Goal: Information Seeking & Learning: Learn about a topic

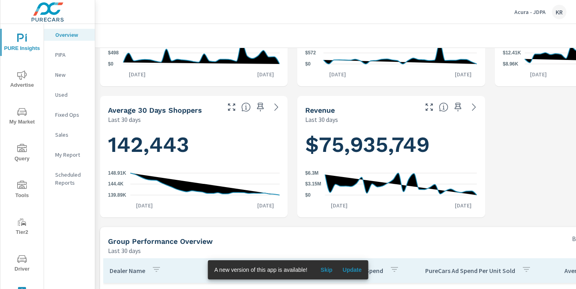
scroll to position [222, 0]
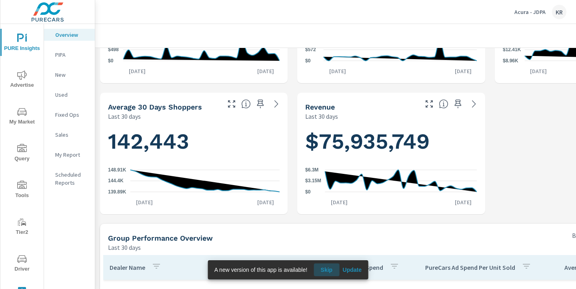
click at [328, 271] on span "Skip" at bounding box center [326, 269] width 19 height 7
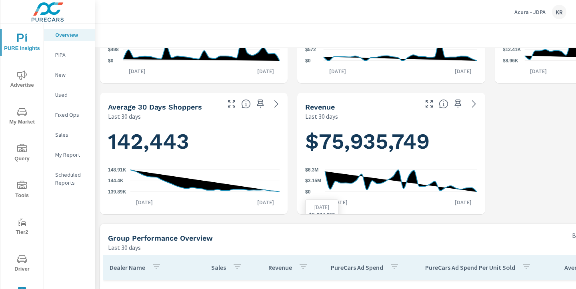
scroll to position [0, 0]
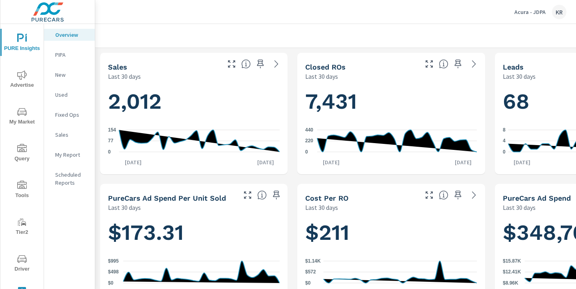
click at [532, 12] on p "Acura - JDPA" at bounding box center [529, 11] width 31 height 7
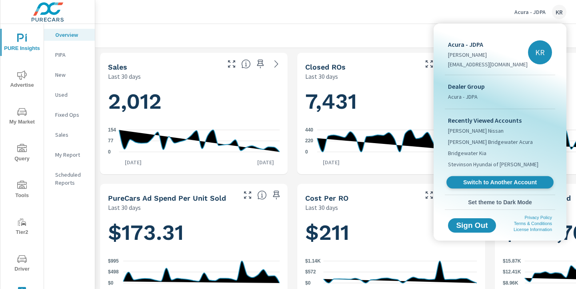
click at [502, 180] on span "Switch to Another Account" at bounding box center [500, 183] width 98 height 8
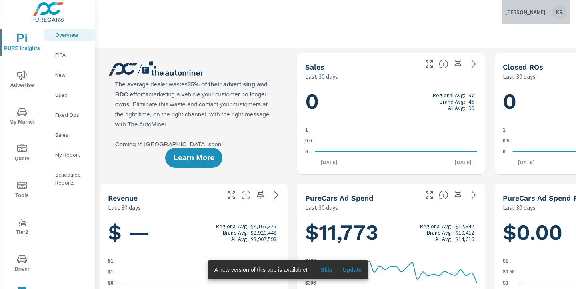
click at [546, 18] on div "Mark Christopher Cadillac KR" at bounding box center [535, 12] width 61 height 14
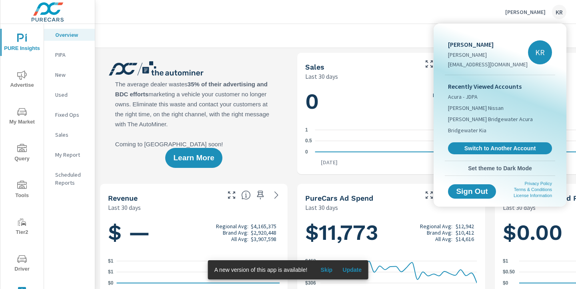
drag, startPoint x: 438, startPoint y: 10, endPoint x: 473, endPoint y: 10, distance: 34.4
click at [440, 10] on div at bounding box center [288, 144] width 576 height 289
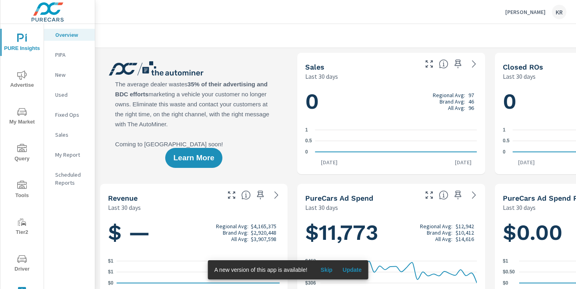
click at [511, 9] on p "Mark Christopher Cadillac" at bounding box center [525, 11] width 40 height 7
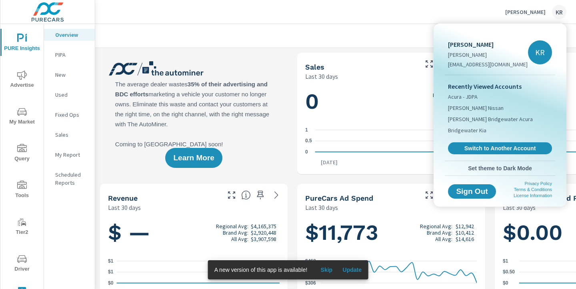
click at [402, 16] on div at bounding box center [288, 144] width 576 height 289
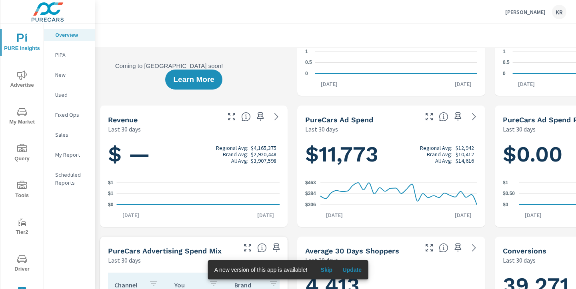
scroll to position [78, 111]
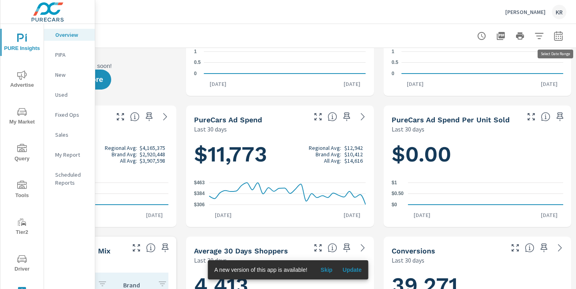
click at [556, 38] on icon "button" at bounding box center [558, 37] width 5 height 3
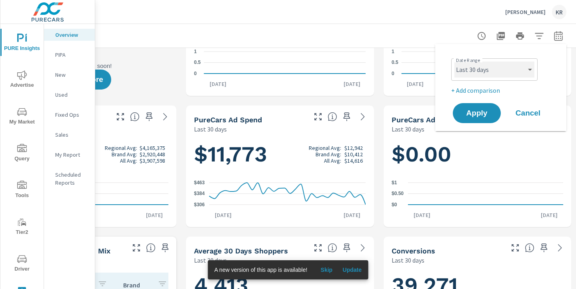
click at [485, 71] on select "Custom Yesterday Last week Last 7 days Last 14 days Last 30 days Last 45 days L…" at bounding box center [494, 70] width 80 height 16
select select "custom"
click at [454, 62] on select "Custom Yesterday Last week Last 7 days Last 14 days Last 30 days Last 45 days L…" at bounding box center [494, 70] width 80 height 16
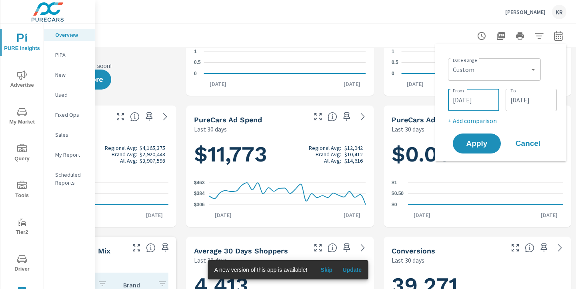
click at [455, 103] on input "09/13/2025" at bounding box center [473, 100] width 45 height 16
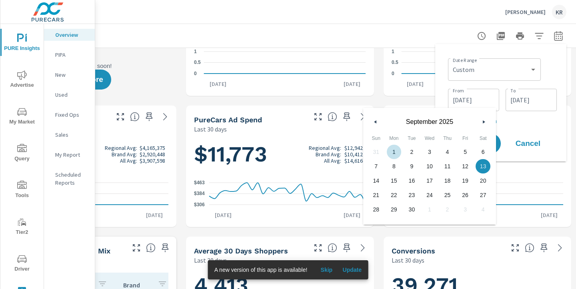
click at [393, 151] on span "1" at bounding box center [394, 152] width 18 height 10
type input "09/01/2025"
click at [531, 102] on input "10/12/2025" at bounding box center [531, 100] width 45 height 16
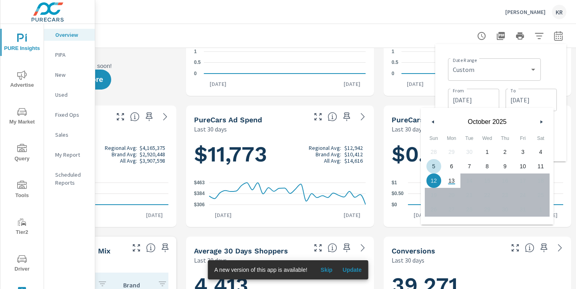
click at [431, 124] on button "button" at bounding box center [433, 122] width 10 height 10
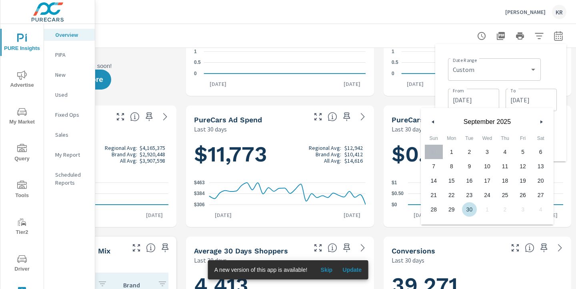
click at [470, 210] on span "30" at bounding box center [469, 209] width 18 height 10
type input "09/30/2025"
drag, startPoint x: 559, startPoint y: 64, endPoint x: 558, endPoint y: 71, distance: 6.4
click at [559, 64] on div "Date Range Custom Yesterday Last week Last 7 days Last 14 days Last 30 days Las…" at bounding box center [501, 102] width 118 height 105
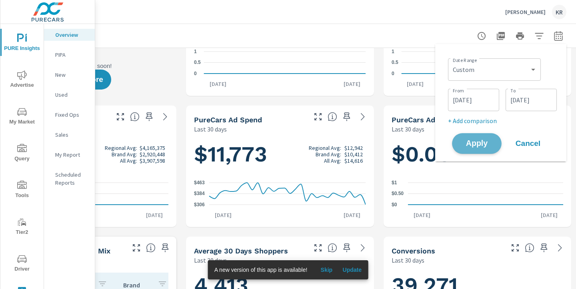
click at [488, 146] on span "Apply" at bounding box center [476, 144] width 33 height 8
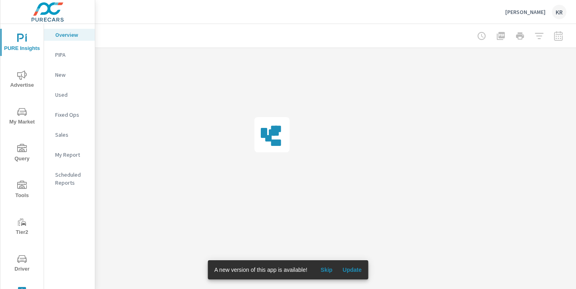
scroll to position [0, 111]
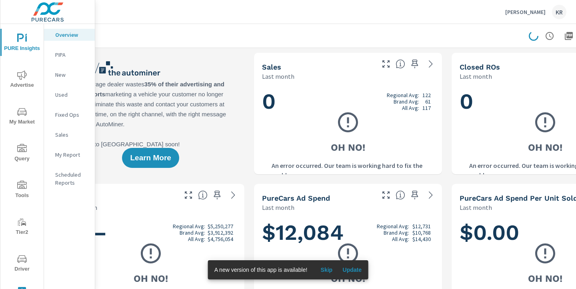
scroll to position [0, 43]
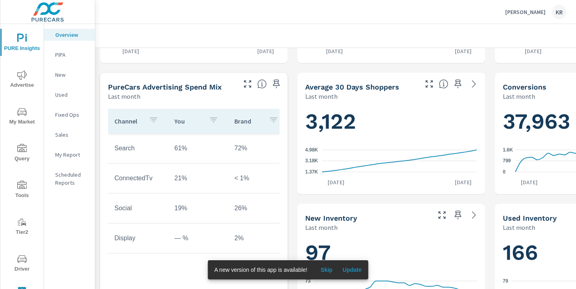
scroll to position [274, 0]
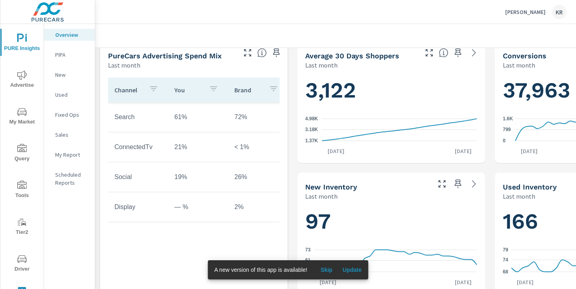
click at [71, 77] on p "New" at bounding box center [71, 75] width 33 height 8
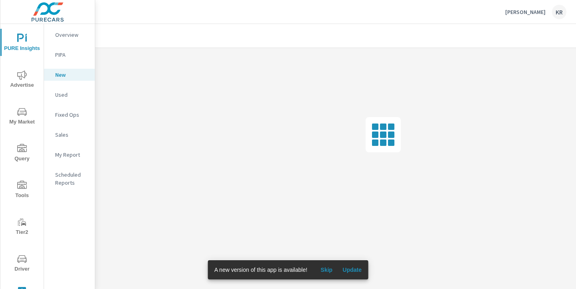
click at [347, 271] on span "Update" at bounding box center [351, 269] width 19 height 7
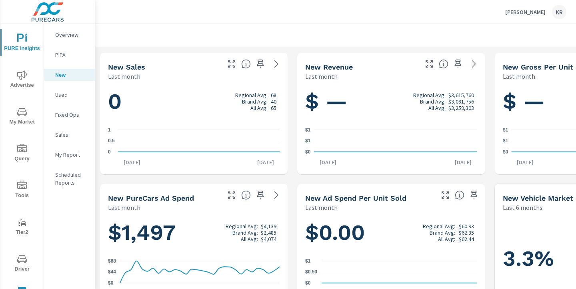
scroll to position [0, 0]
click at [24, 74] on icon "nav menu" at bounding box center [22, 75] width 10 height 10
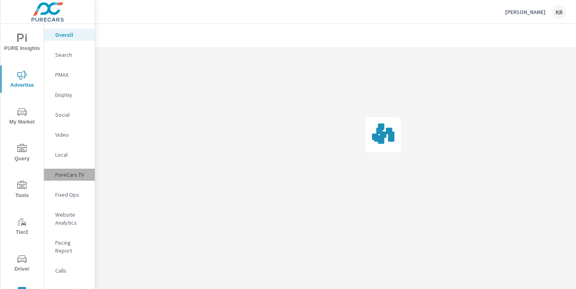
click at [71, 176] on p "PureCars TV" at bounding box center [71, 175] width 33 height 8
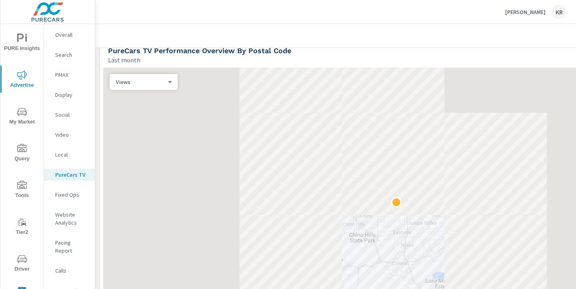
scroll to position [676, 0]
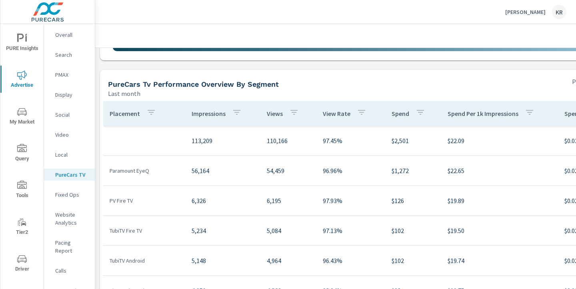
scroll to position [968, 0]
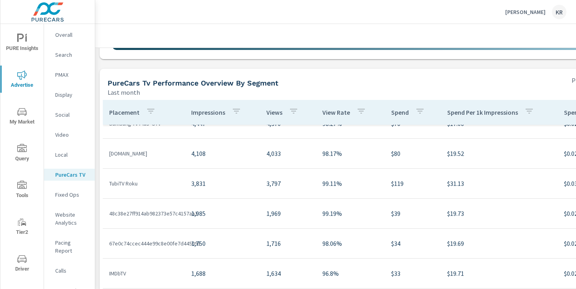
scroll to position [968, 2]
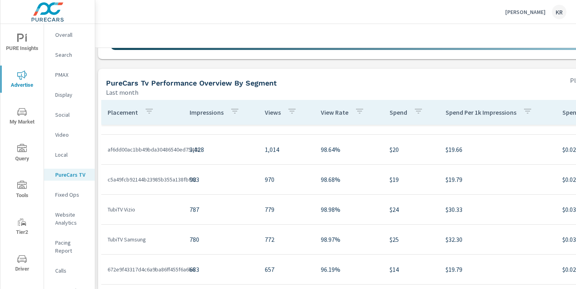
scroll to position [968, 0]
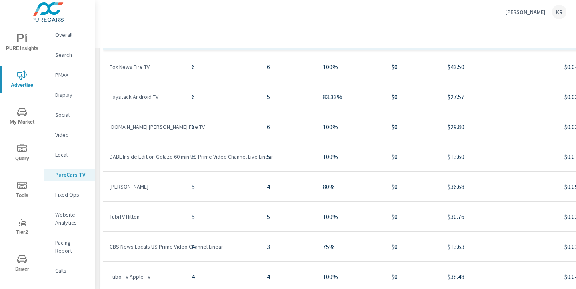
scroll to position [1136, 0]
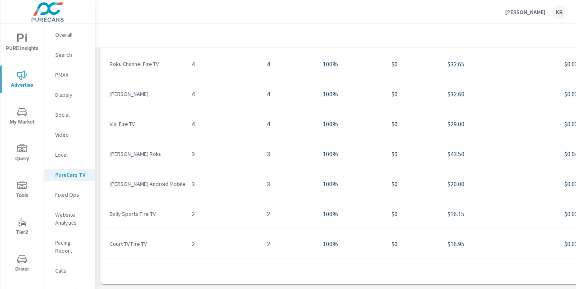
scroll to position [2561, 0]
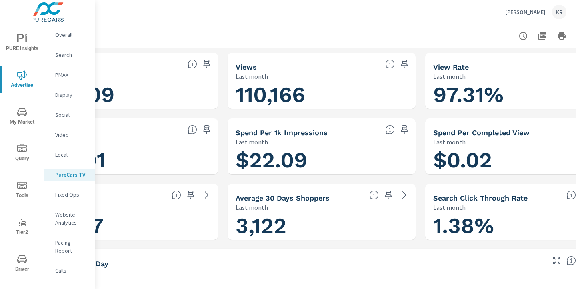
scroll to position [0, 111]
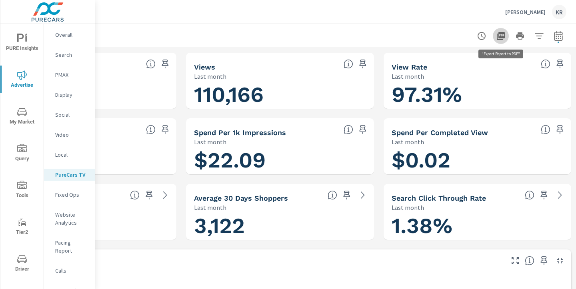
click at [500, 37] on icon "button" at bounding box center [501, 36] width 8 height 8
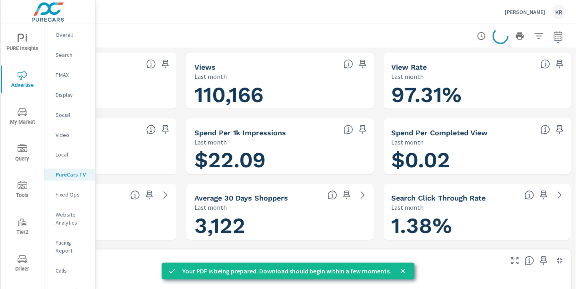
scroll to position [0, 102]
